Goal: Information Seeking & Learning: Learn about a topic

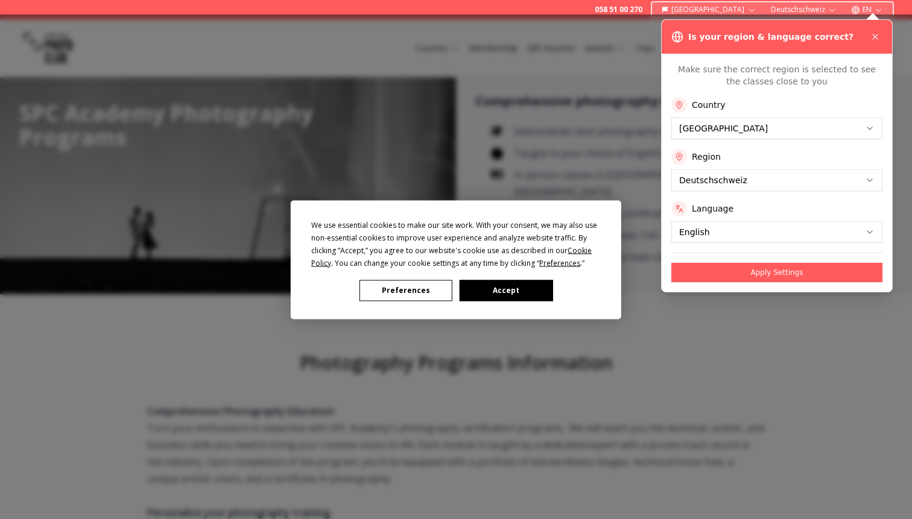
click at [496, 283] on button "Accept" at bounding box center [505, 290] width 93 height 21
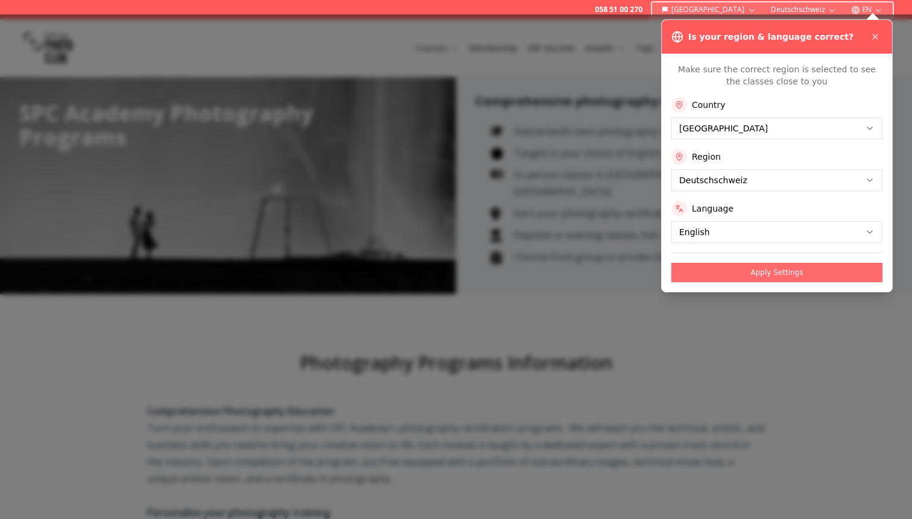
click at [711, 271] on button "Apply Settings" at bounding box center [776, 272] width 211 height 19
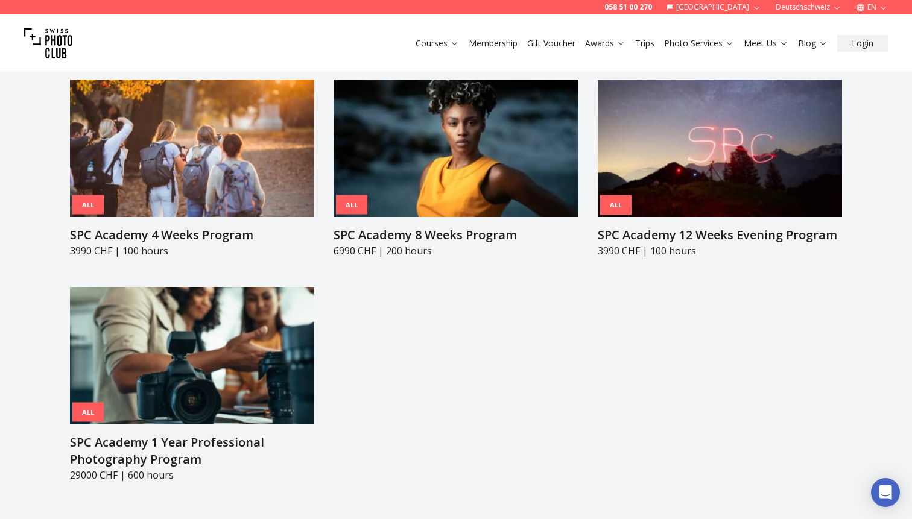
scroll to position [1286, 0]
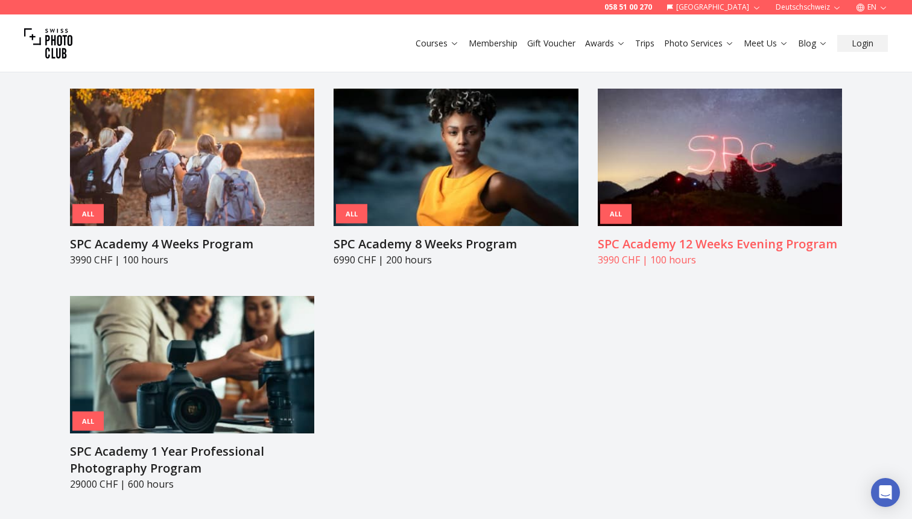
click at [729, 137] on img at bounding box center [719, 157] width 244 height 137
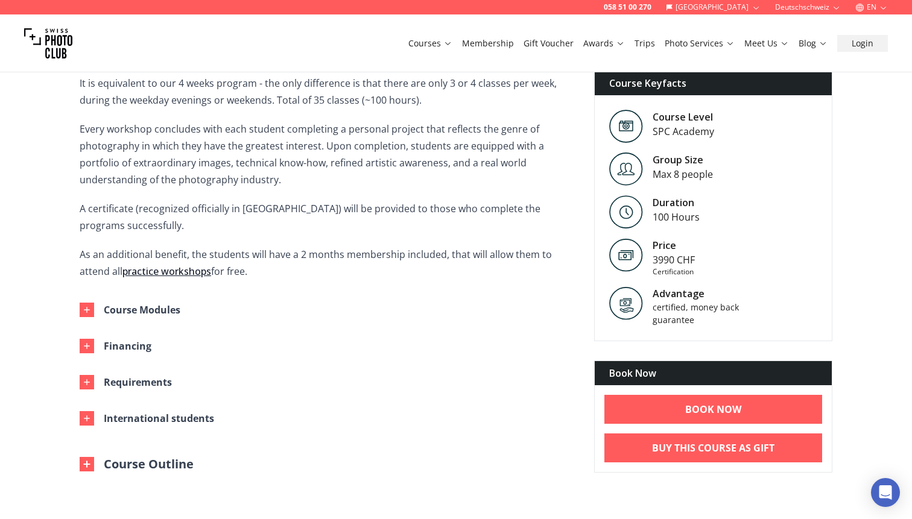
scroll to position [403, 0]
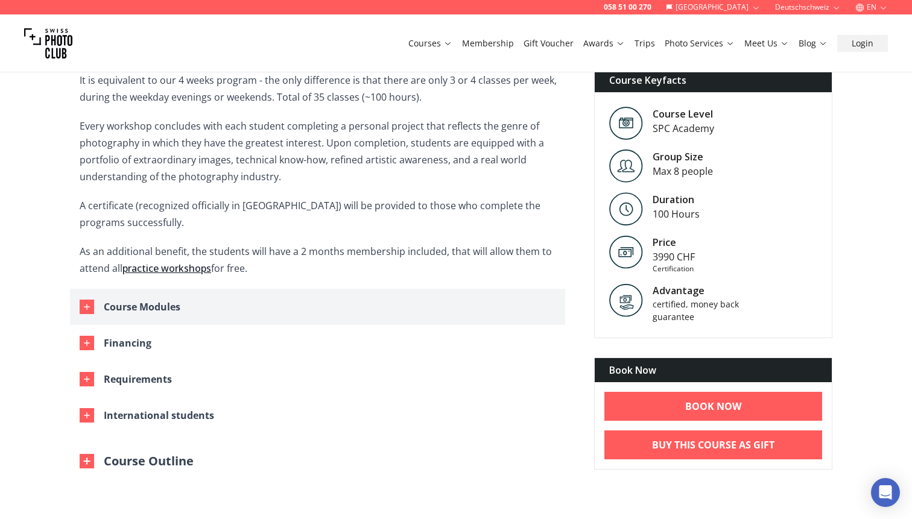
click at [160, 313] on div "Course Modules" at bounding box center [142, 306] width 77 height 17
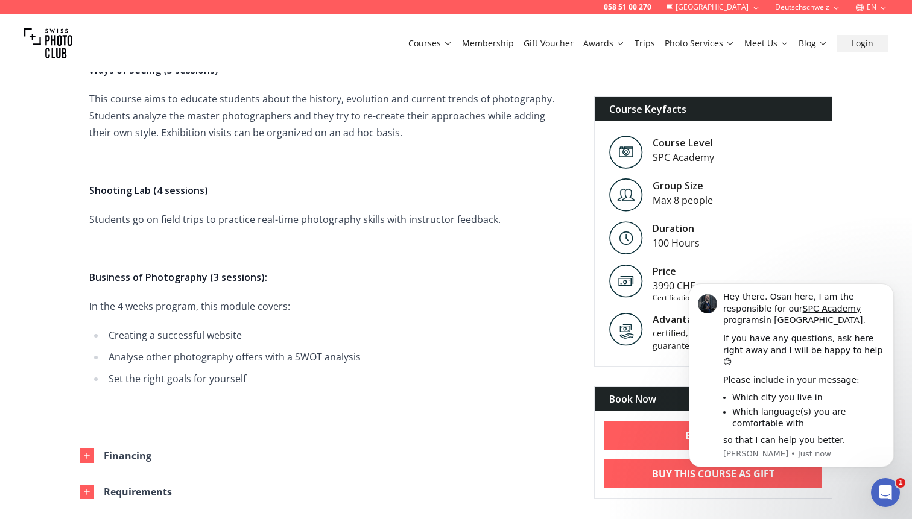
scroll to position [1332, 0]
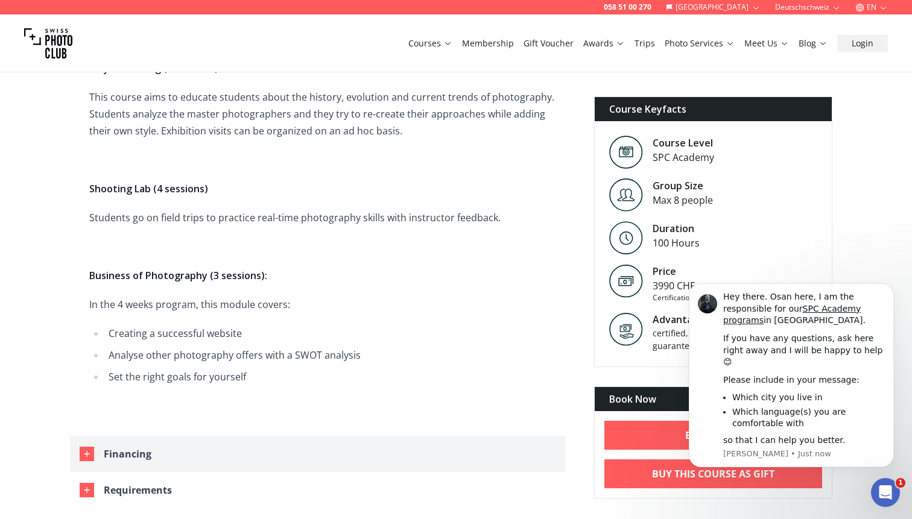
click at [131, 446] on div "Financing" at bounding box center [128, 454] width 48 height 17
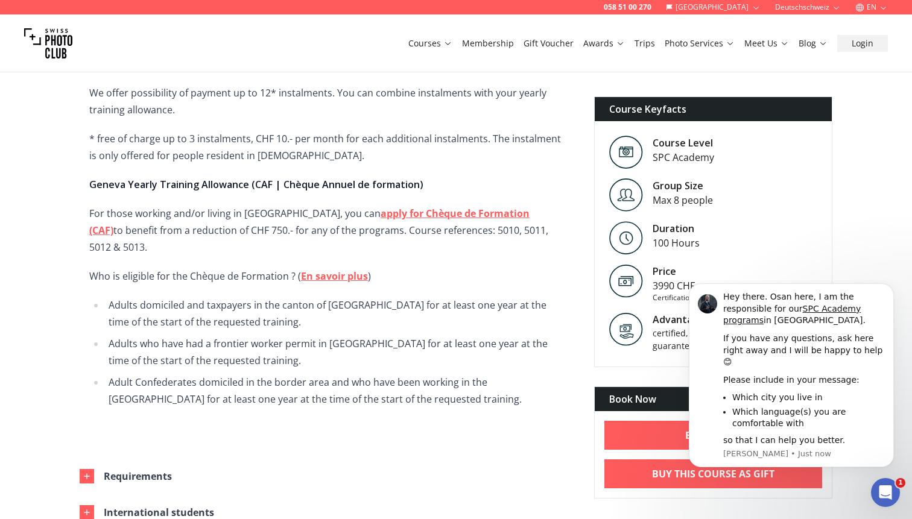
scroll to position [1761, 0]
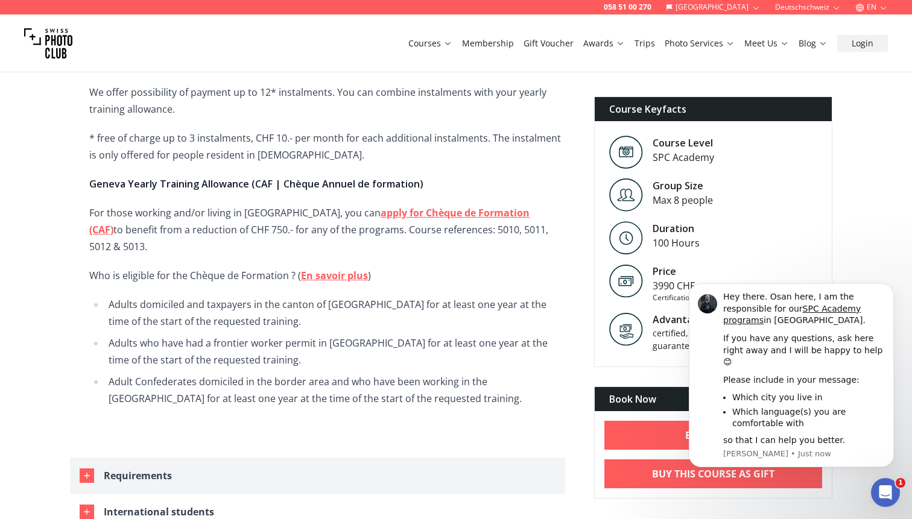
click at [127, 467] on div "Requirements" at bounding box center [138, 475] width 68 height 17
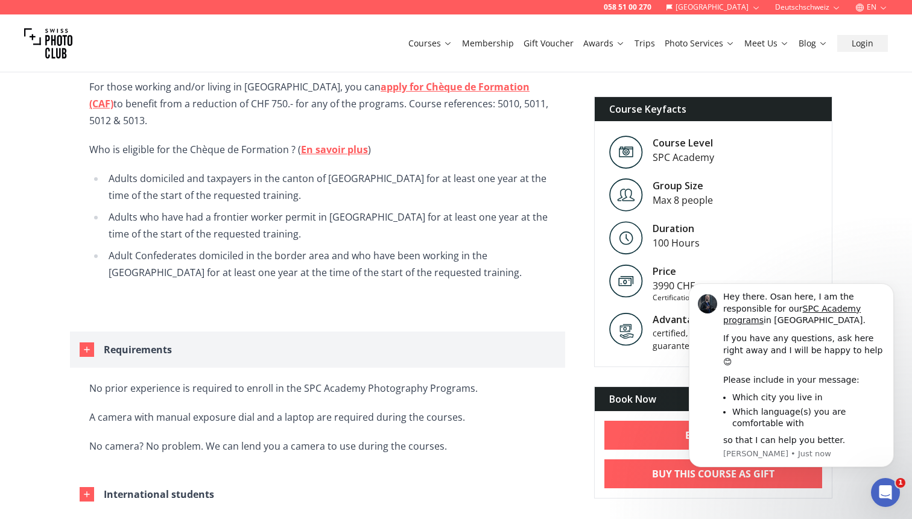
scroll to position [1888, 0]
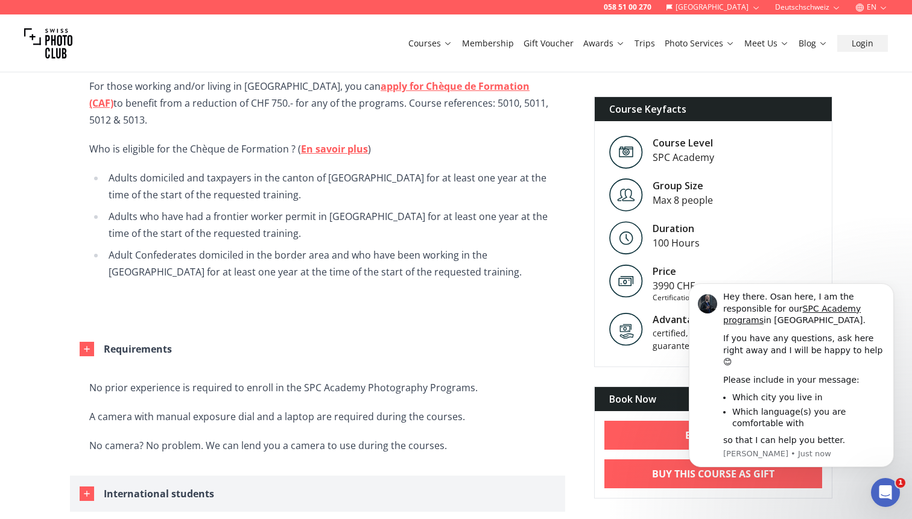
click at [131, 485] on div "International students" at bounding box center [159, 493] width 110 height 17
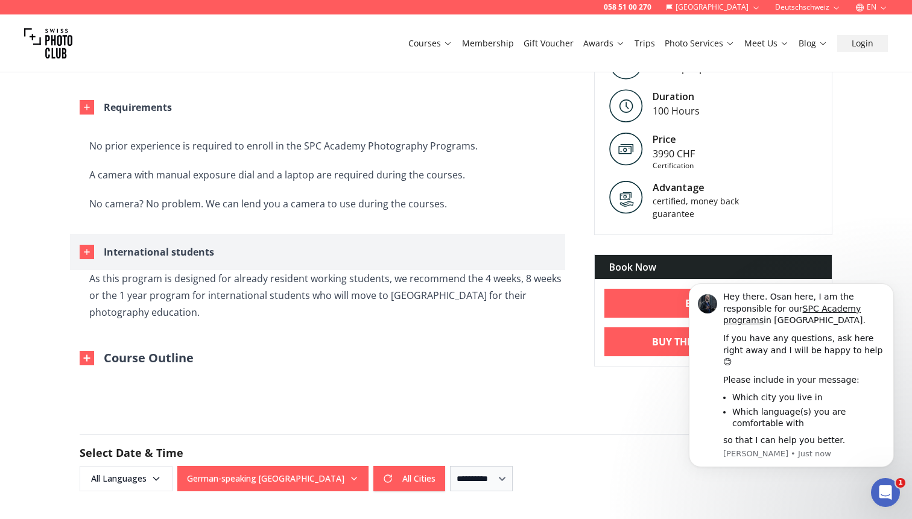
scroll to position [2163, 0]
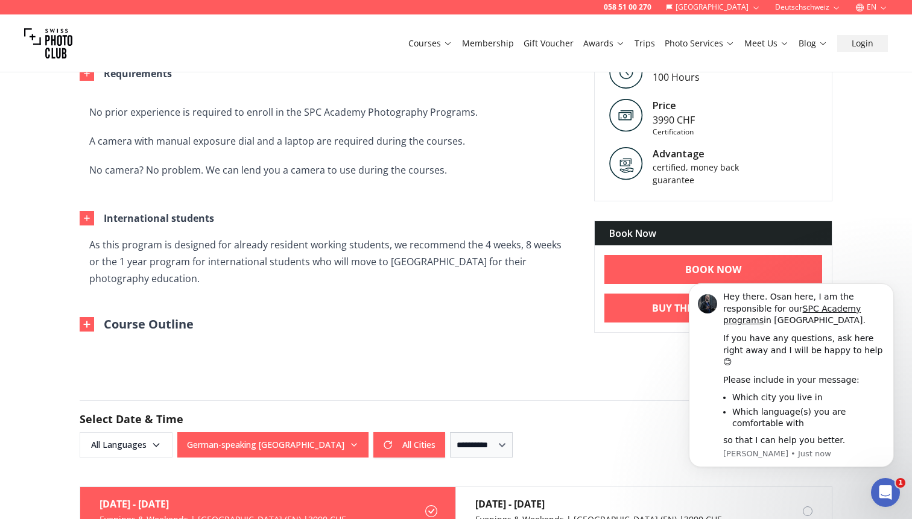
click at [139, 316] on button "Course Outline" at bounding box center [137, 324] width 114 height 17
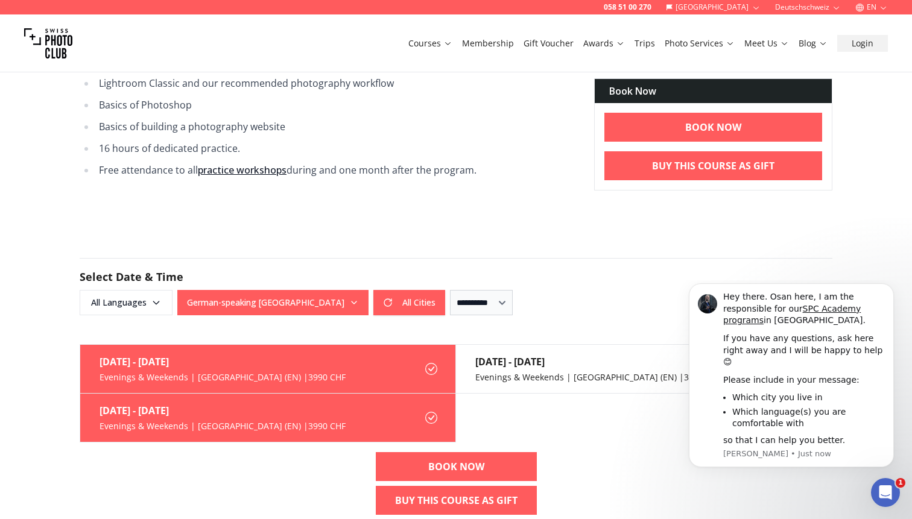
scroll to position [2588, 0]
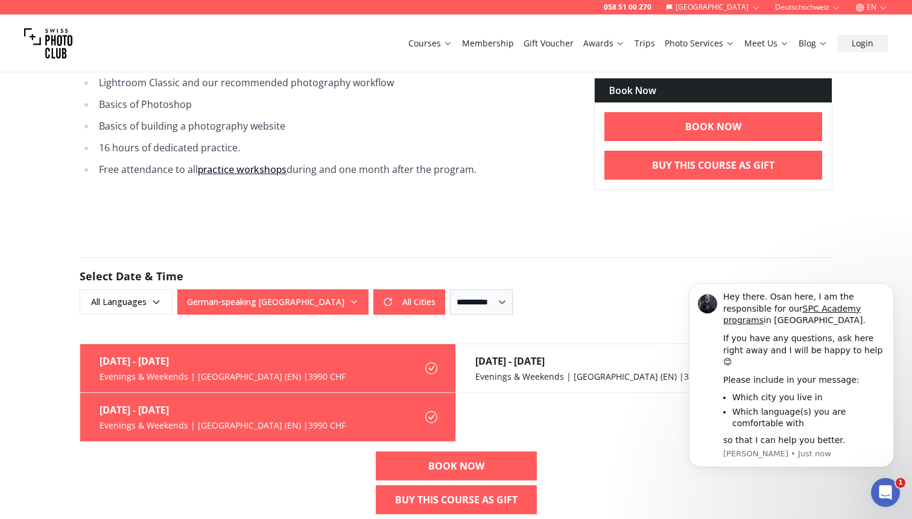
click at [427, 362] on icon at bounding box center [431, 368] width 12 height 12
click at [432, 362] on icon at bounding box center [431, 368] width 12 height 12
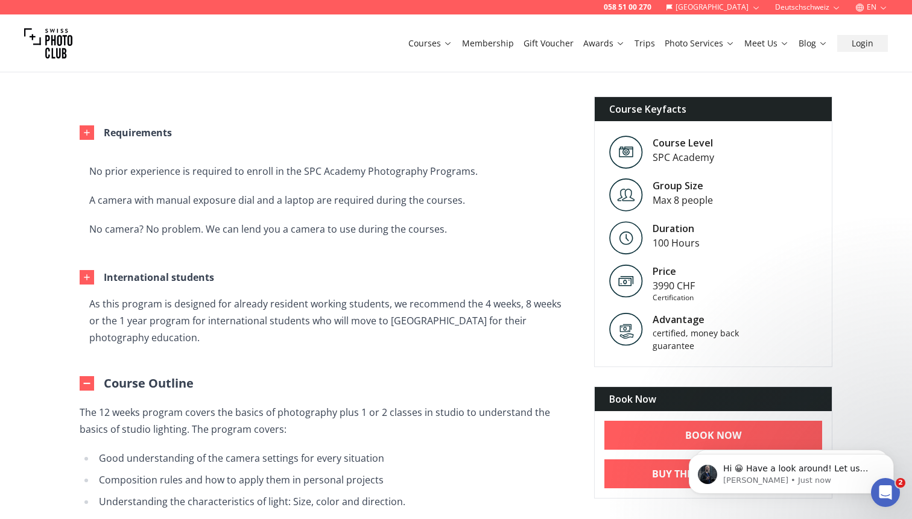
scroll to position [2097, 0]
